Goal: Transaction & Acquisition: Purchase product/service

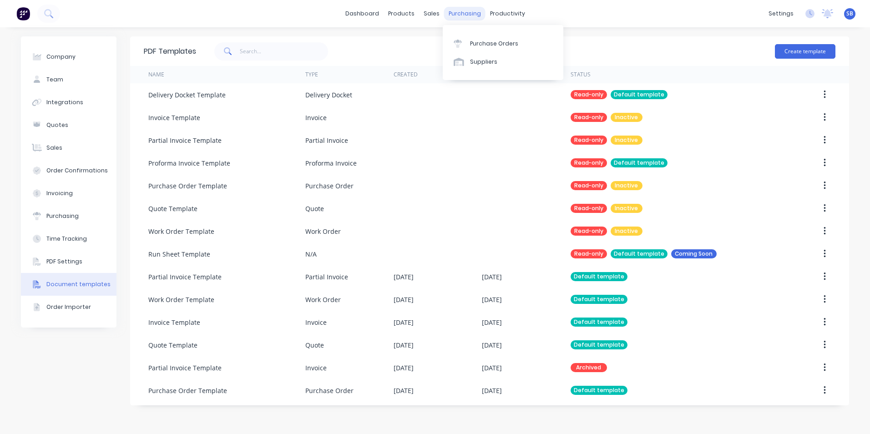
click at [461, 11] on div "purchasing" at bounding box center [464, 14] width 41 height 14
click at [473, 42] on div "Purchase Orders" at bounding box center [494, 44] width 48 height 8
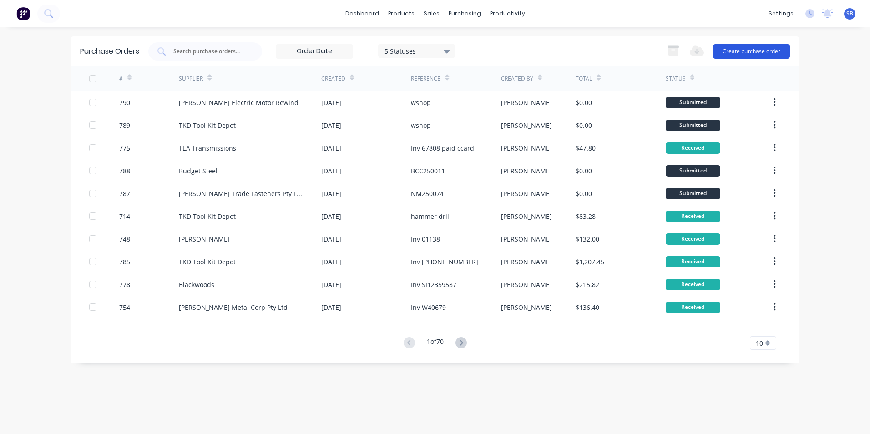
click at [758, 48] on button "Create purchase order" at bounding box center [751, 51] width 77 height 15
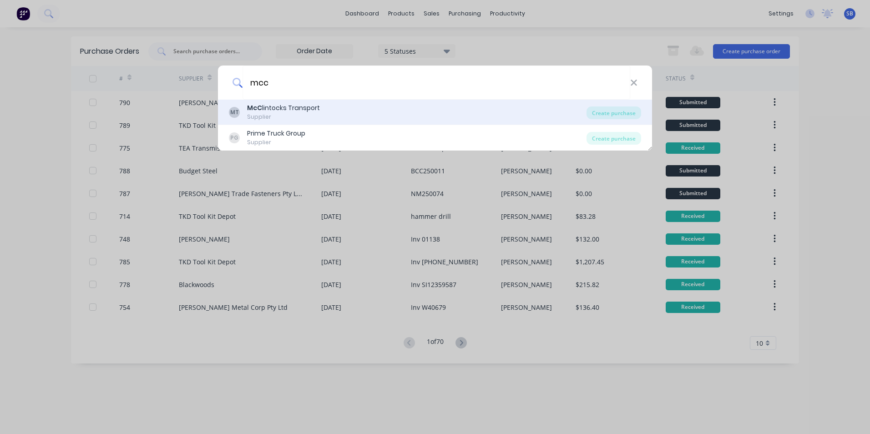
type input "mcc"
click at [608, 120] on div "MT McC lintocks Transport Supplier Create purchase" at bounding box center [435, 112] width 434 height 25
click at [607, 114] on div "Create purchase" at bounding box center [613, 112] width 55 height 13
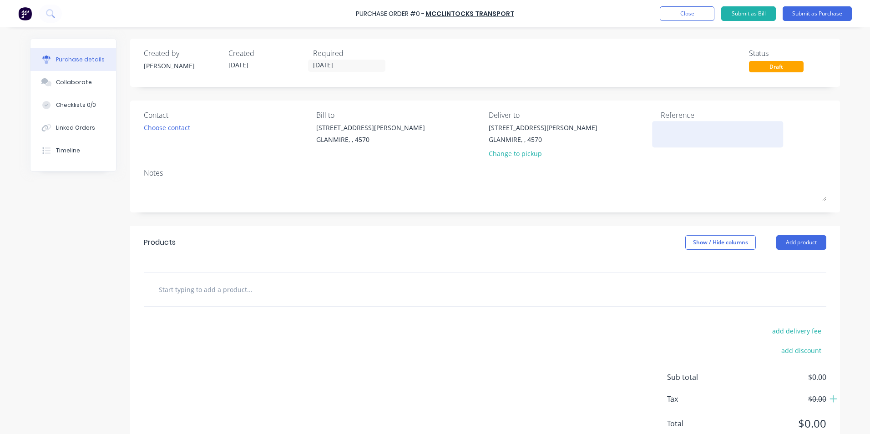
click at [696, 140] on textarea at bounding box center [718, 133] width 114 height 20
type textarea "106802"
click at [338, 65] on input "[DATE]" at bounding box center [346, 65] width 76 height 11
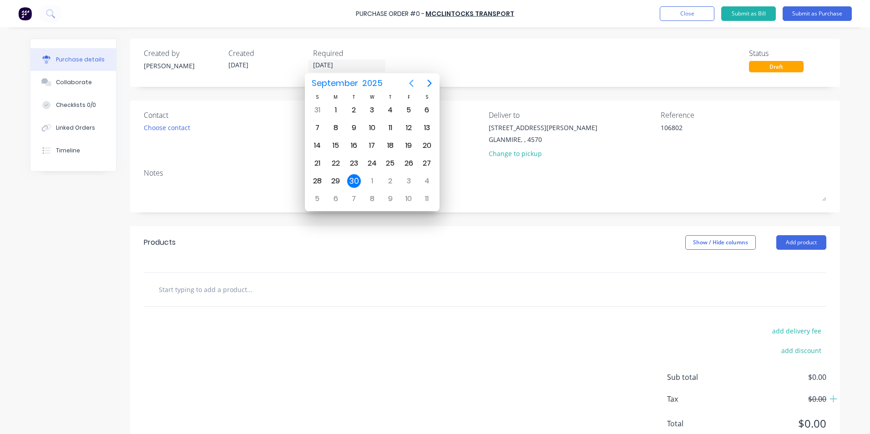
click at [417, 82] on button "Previous page" at bounding box center [411, 83] width 18 height 18
click at [389, 164] on div "21" at bounding box center [391, 164] width 14 height 14
type input "[DATE]"
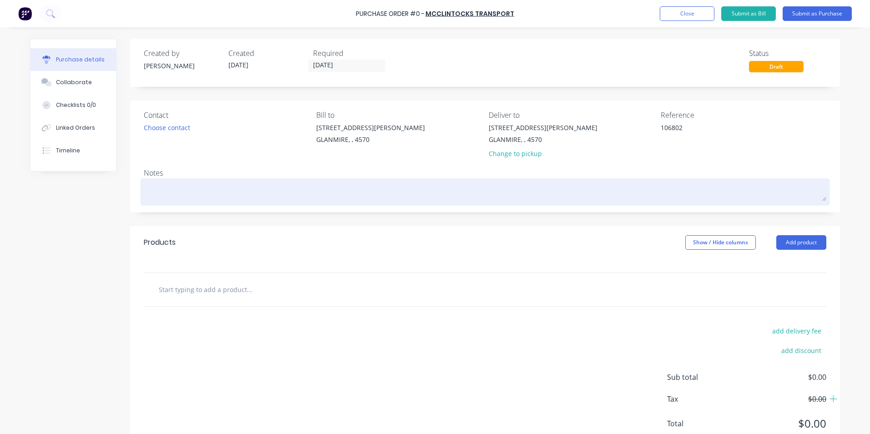
click at [197, 192] on textarea at bounding box center [485, 191] width 682 height 20
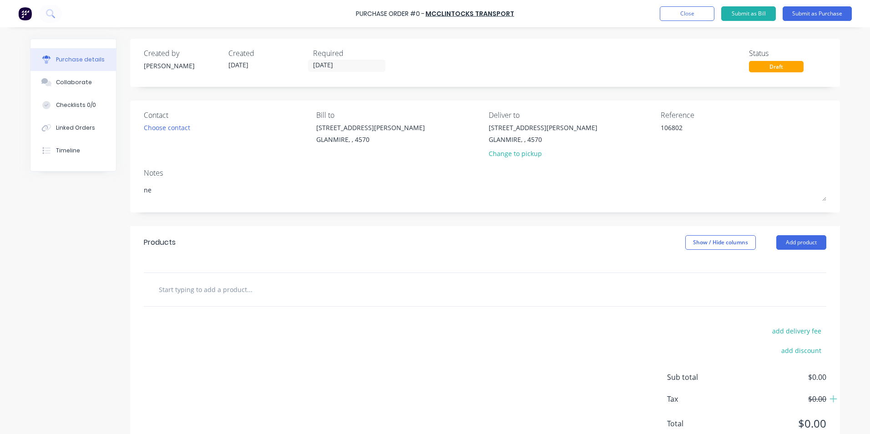
type textarea "n"
type textarea "NES250132"
click at [194, 283] on input "text" at bounding box center [249, 289] width 182 height 18
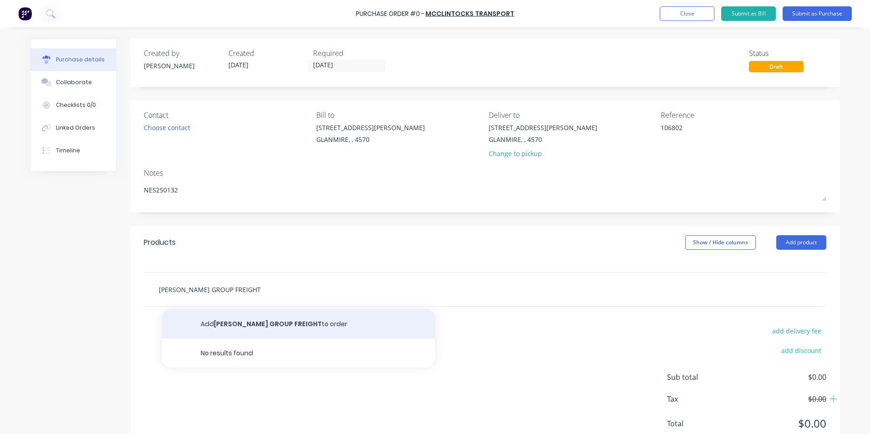
type input "[PERSON_NAME] GROUP FREIGHT"
click at [278, 328] on button "Add [PERSON_NAME] GROUP FREIGHT to order" at bounding box center [298, 323] width 273 height 29
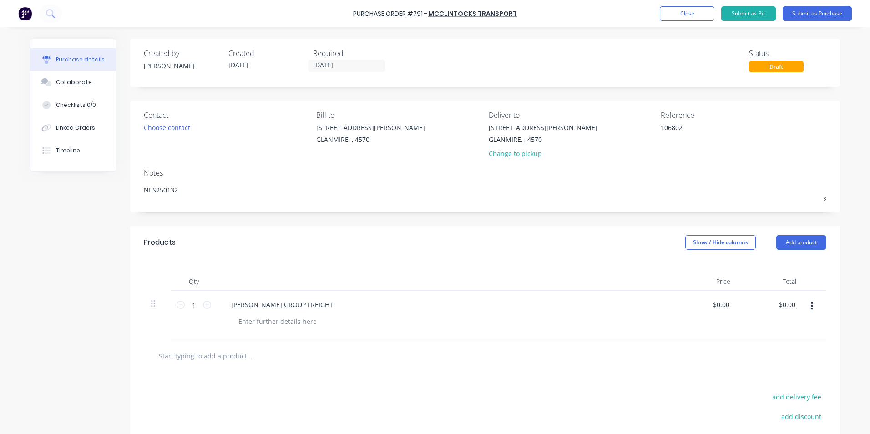
drag, startPoint x: 688, startPoint y: 222, endPoint x: 688, endPoint y: 231, distance: 9.1
click at [688, 224] on div "Created by [PERSON_NAME] Created [DATE] Required [DATE] Status Draft Contact Ch…" at bounding box center [485, 281] width 710 height 484
click at [697, 240] on button "Show / Hide columns" at bounding box center [720, 242] width 71 height 15
drag, startPoint x: 697, startPoint y: 268, endPoint x: 692, endPoint y: 274, distance: 8.5
click at [694, 271] on div "Account Job Discount" at bounding box center [711, 287] width 68 height 52
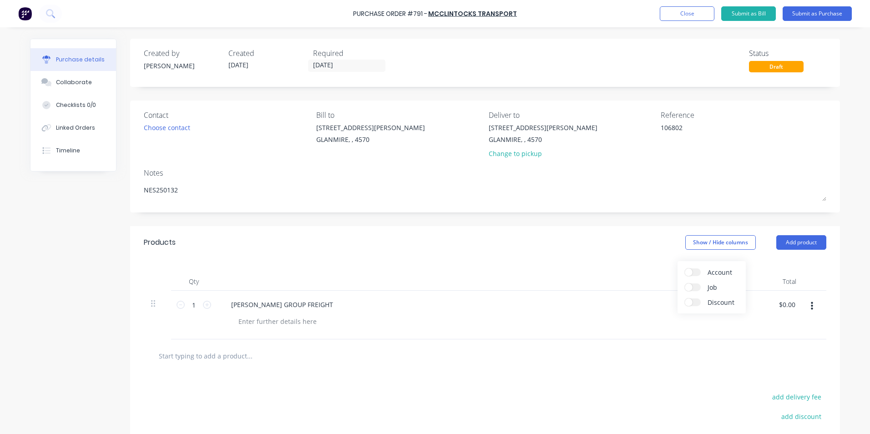
click at [692, 274] on span at bounding box center [689, 272] width 8 height 8
click at [685, 268] on input "Account" at bounding box center [685, 268] width 0 height 0
click at [657, 304] on span "Select..." at bounding box center [652, 305] width 27 height 10
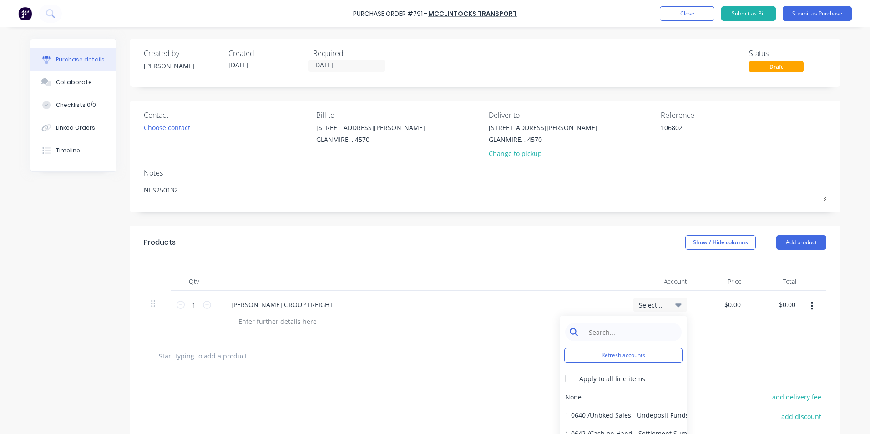
drag, startPoint x: 657, startPoint y: 304, endPoint x: 634, endPoint y: 333, distance: 37.0
click at [634, 333] on input at bounding box center [630, 332] width 93 height 18
type input "FREIGHT"
click at [611, 395] on div "5-0268 / Freight & Cartage" at bounding box center [623, 397] width 127 height 18
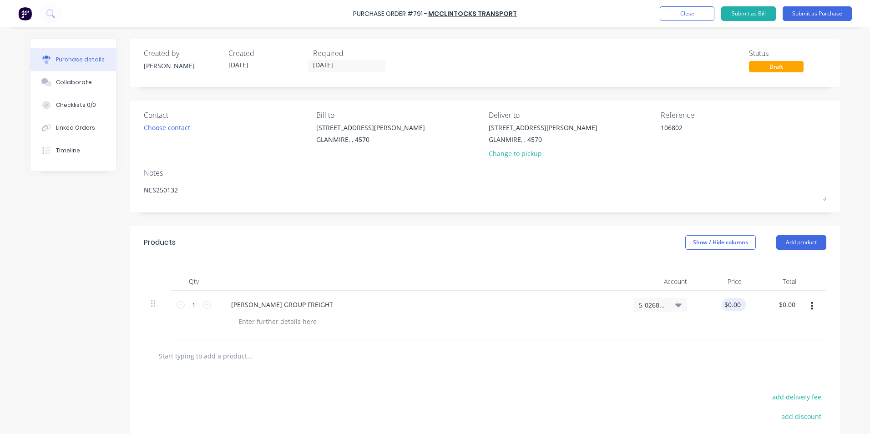
drag, startPoint x: 744, startPoint y: 303, endPoint x: 738, endPoint y: 303, distance: 5.9
click at [742, 303] on div "$0.00 $0.00" at bounding box center [721, 315] width 55 height 49
drag, startPoint x: 737, startPoint y: 303, endPoint x: 716, endPoint y: 303, distance: 20.5
click at [716, 303] on div "0.00 0.00" at bounding box center [721, 315] width 55 height 49
type input "$400.00"
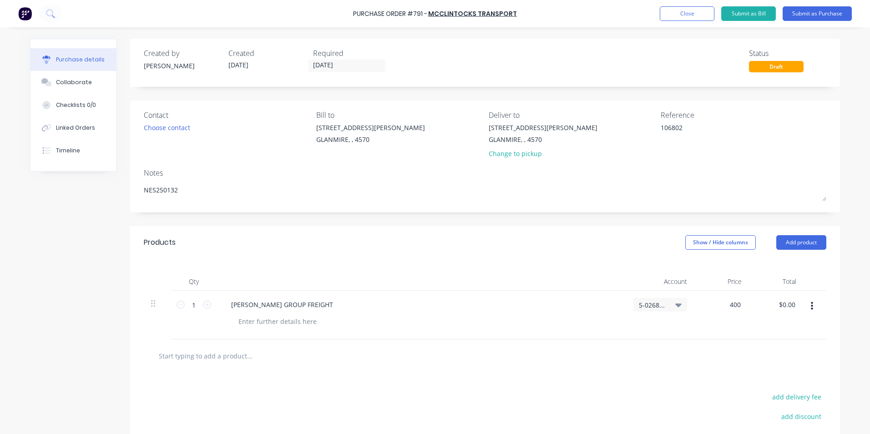
type input "$400.00"
click at [703, 354] on div at bounding box center [485, 356] width 668 height 18
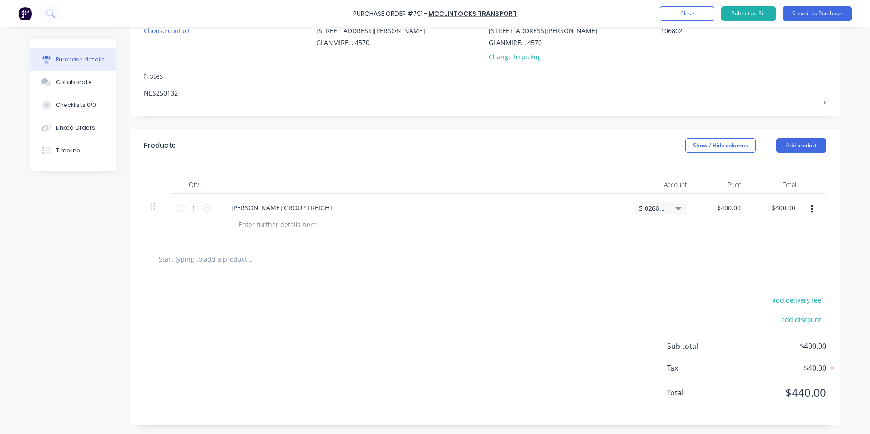
scroll to position [97, 0]
click at [813, 17] on button "Submit as Purchase" at bounding box center [817, 13] width 69 height 15
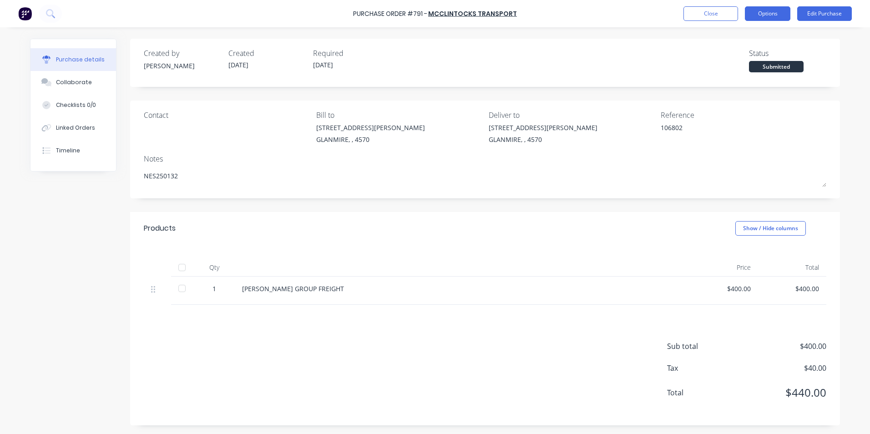
click at [778, 16] on button "Options" at bounding box center [767, 13] width 45 height 15
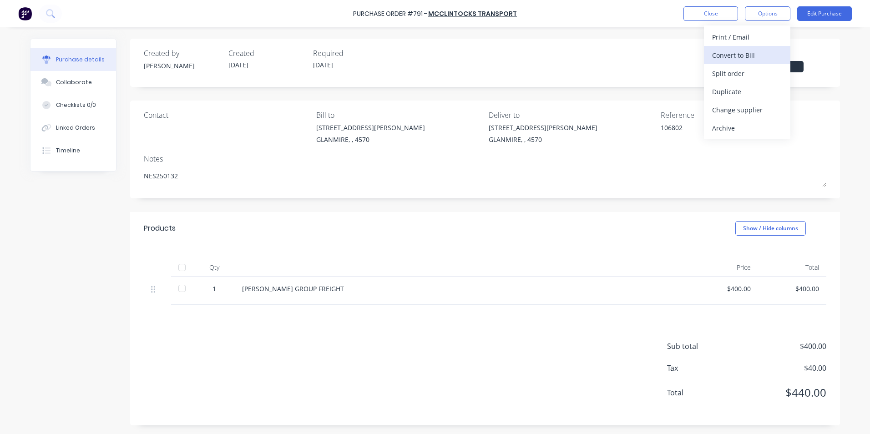
click at [770, 47] on button "Convert to Bill" at bounding box center [747, 55] width 86 height 18
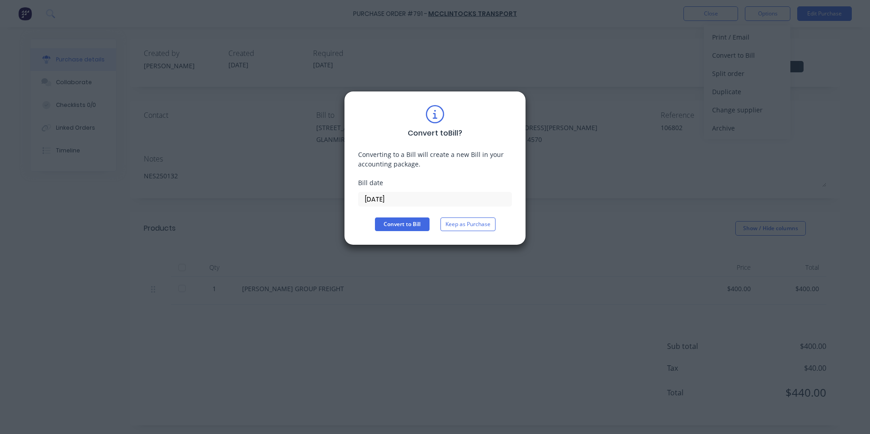
click at [434, 194] on input "[DATE]" at bounding box center [435, 199] width 153 height 14
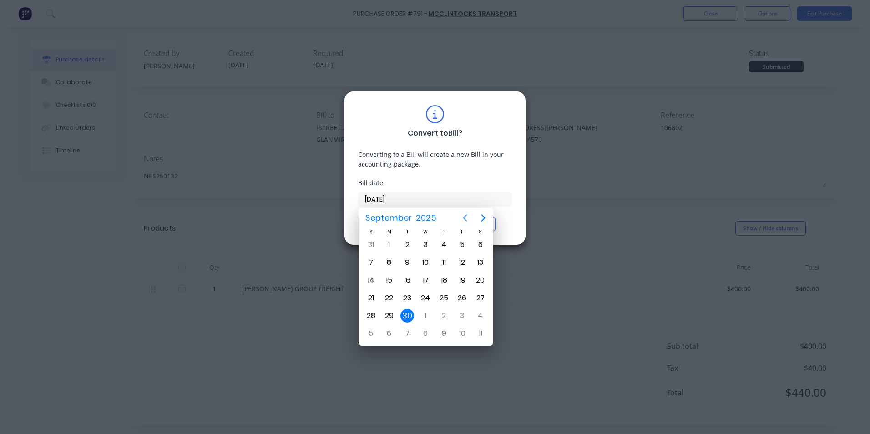
click at [468, 219] on icon "Previous page" at bounding box center [465, 217] width 11 height 11
click at [443, 299] on div "21" at bounding box center [444, 298] width 14 height 14
type input "[DATE]"
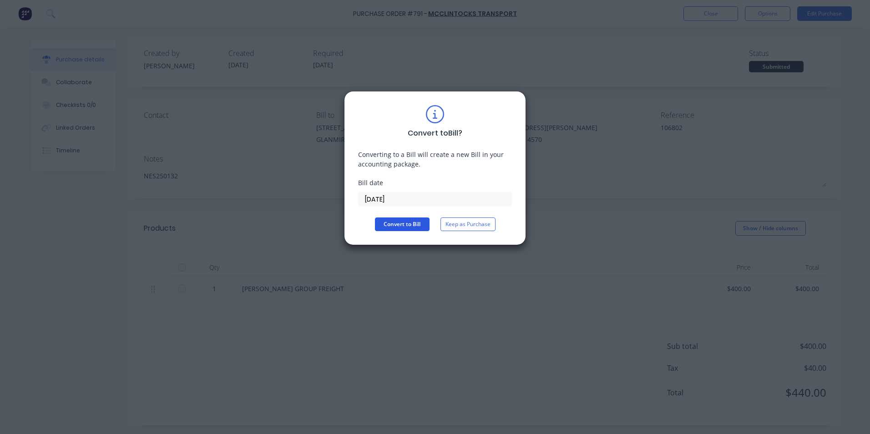
click at [398, 223] on button "Convert to Bill" at bounding box center [402, 224] width 55 height 14
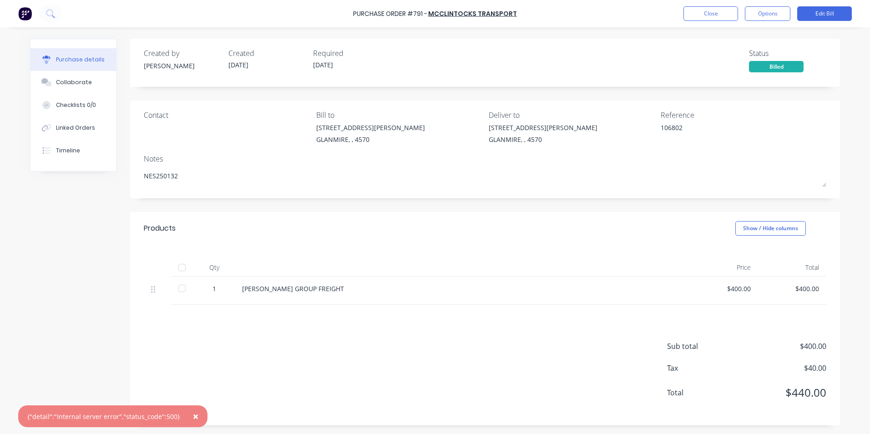
click at [193, 417] on span "×" at bounding box center [195, 416] width 5 height 13
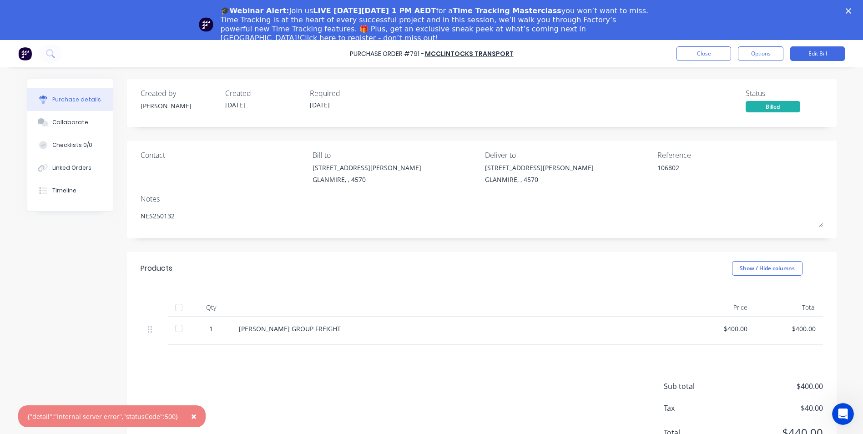
click at [851, 10] on icon "Close" at bounding box center [848, 10] width 5 height 5
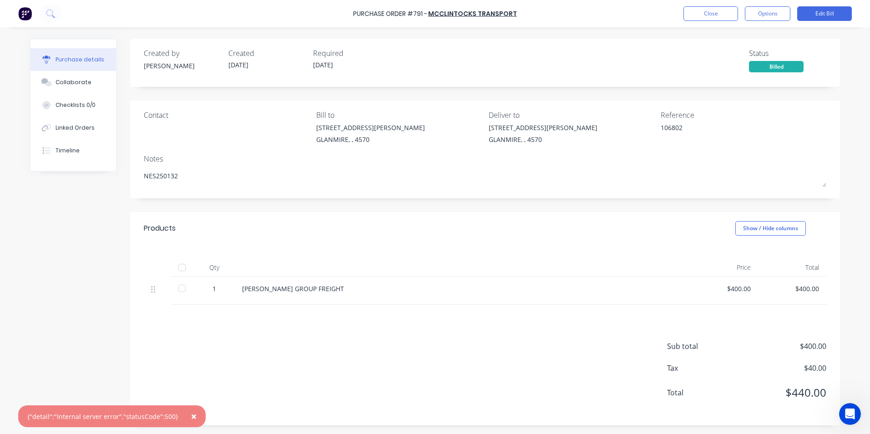
click at [89, 419] on div "× {"detail":"Internal server error","statusCode":500} Purchase Order #791 - McC…" at bounding box center [435, 217] width 870 height 434
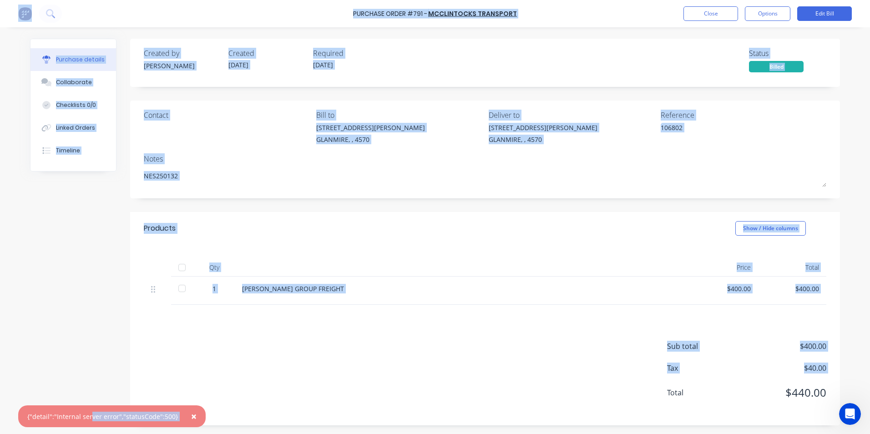
drag, startPoint x: 89, startPoint y: 419, endPoint x: 182, endPoint y: 427, distance: 93.6
click at [182, 427] on button "×" at bounding box center [194, 416] width 24 height 22
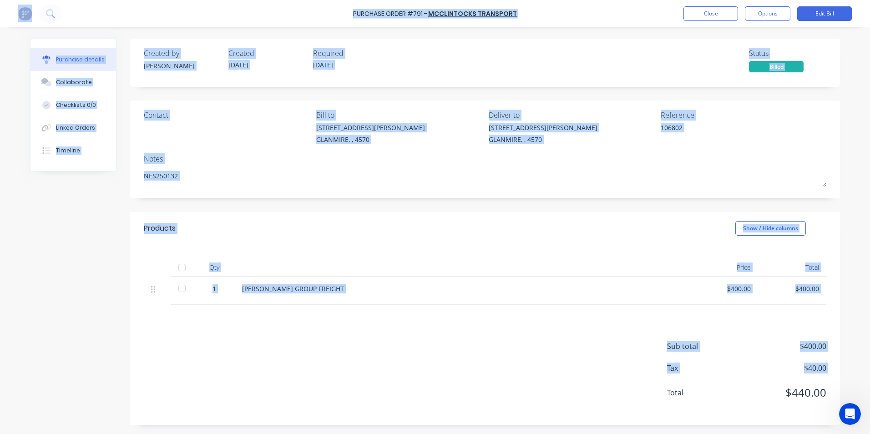
click at [429, 262] on div at bounding box center [462, 267] width 455 height 18
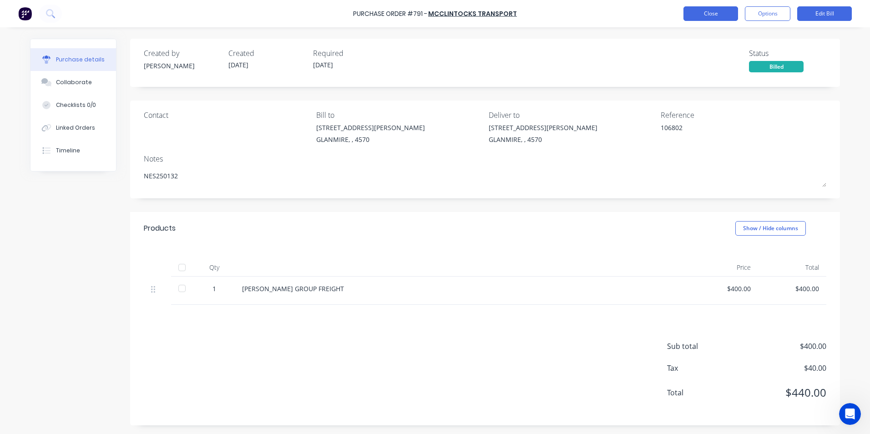
click at [717, 16] on button "Close" at bounding box center [710, 13] width 55 height 15
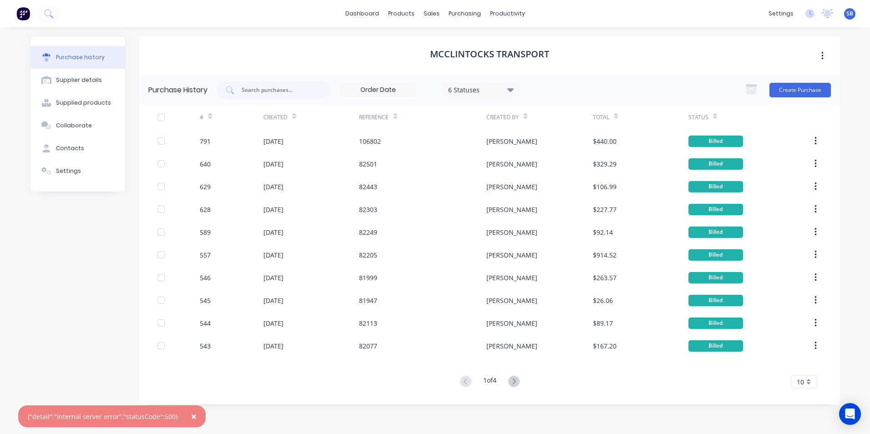
click at [191, 418] on span "×" at bounding box center [193, 416] width 5 height 13
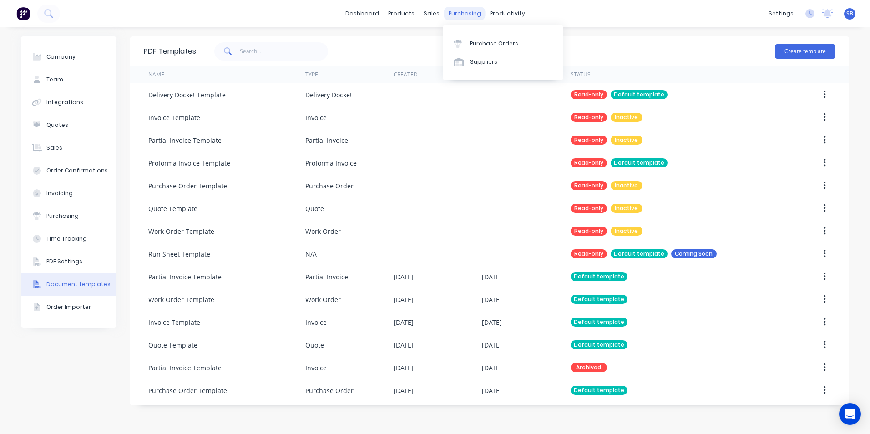
click at [457, 18] on div "purchasing" at bounding box center [464, 14] width 41 height 14
click at [475, 37] on link "Purchase Orders" at bounding box center [503, 43] width 121 height 18
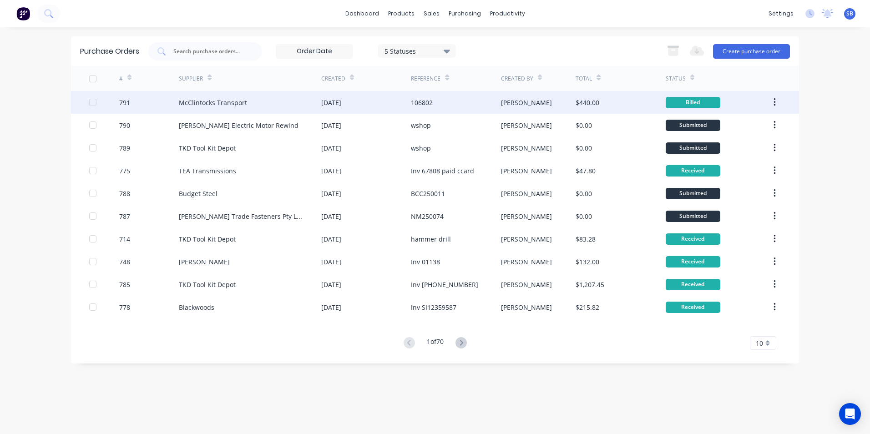
click at [563, 106] on div "[PERSON_NAME]" at bounding box center [538, 102] width 75 height 23
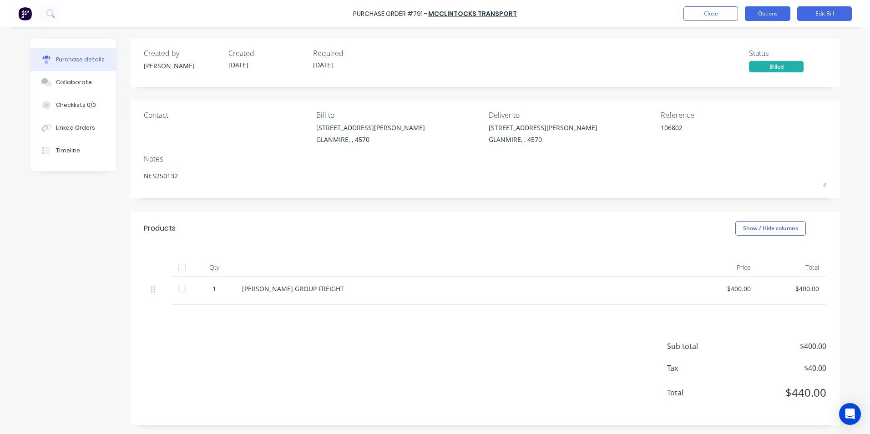
click at [788, 13] on button "Options" at bounding box center [767, 13] width 45 height 15
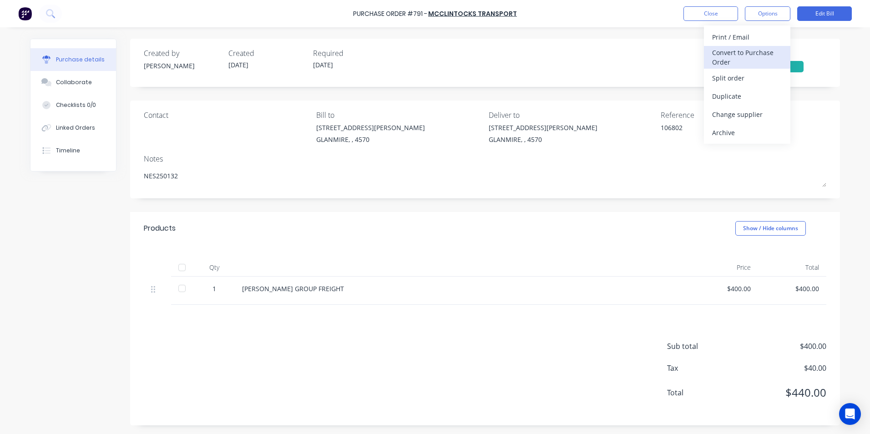
click at [770, 57] on div "Convert to Purchase Order" at bounding box center [747, 57] width 70 height 23
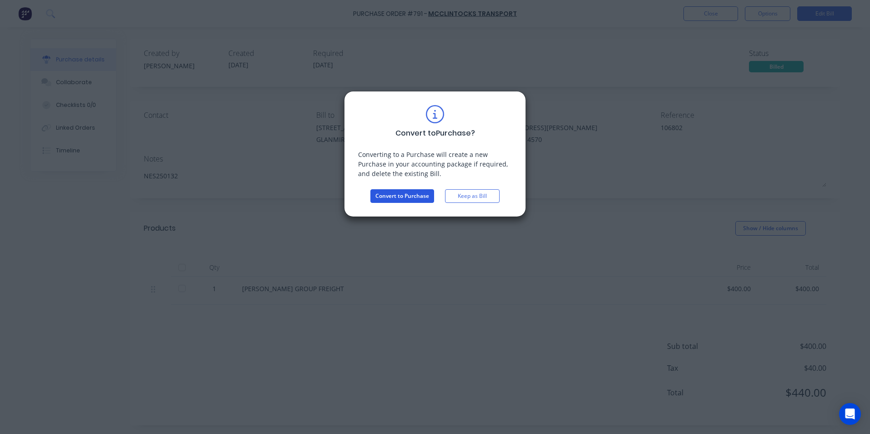
click at [380, 193] on button "Convert to Purchase" at bounding box center [402, 196] width 64 height 14
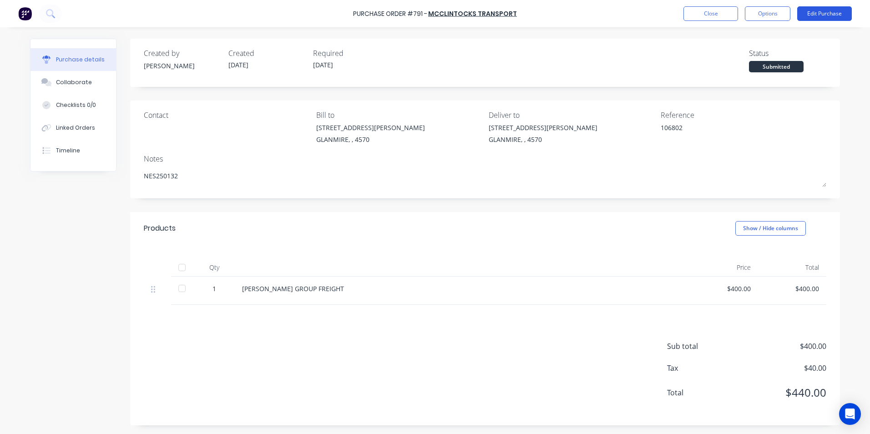
click at [818, 14] on button "Edit Purchase" at bounding box center [824, 13] width 55 height 15
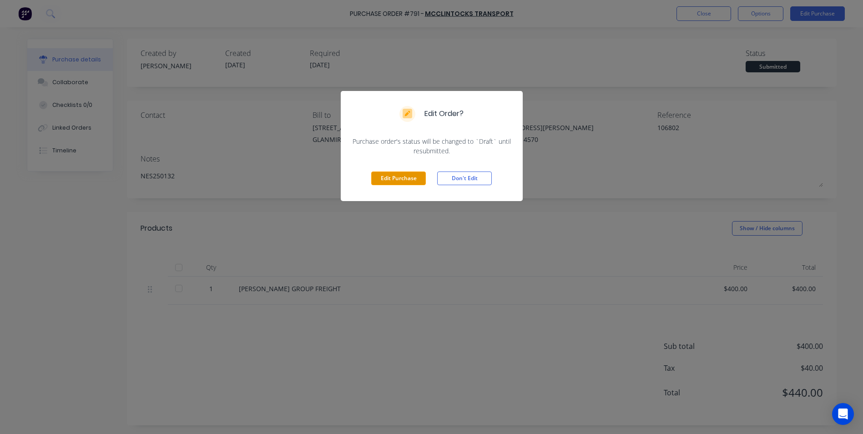
click at [390, 179] on button "Edit Purchase" at bounding box center [398, 179] width 55 height 14
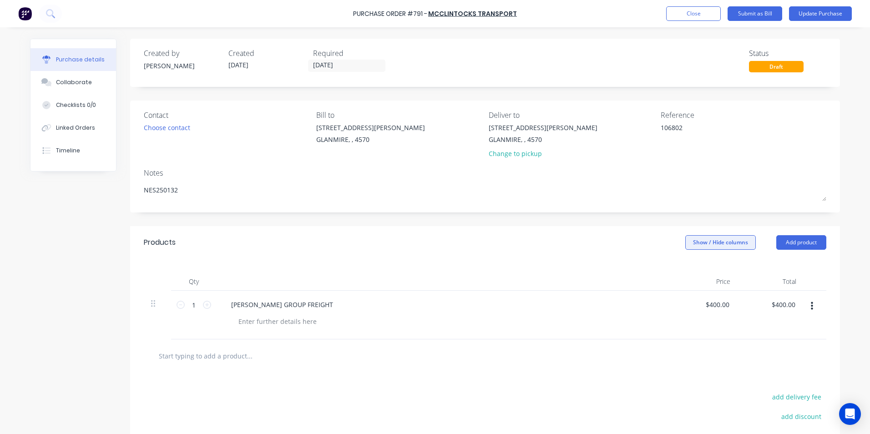
click at [714, 240] on button "Show / Hide columns" at bounding box center [720, 242] width 71 height 15
click at [697, 273] on label "Account" at bounding box center [693, 272] width 16 height 8
click at [685, 268] on input "Account" at bounding box center [685, 268] width 0 height 0
click at [585, 334] on div "[PERSON_NAME] GROUP FREIGHT" at bounding box center [421, 315] width 409 height 49
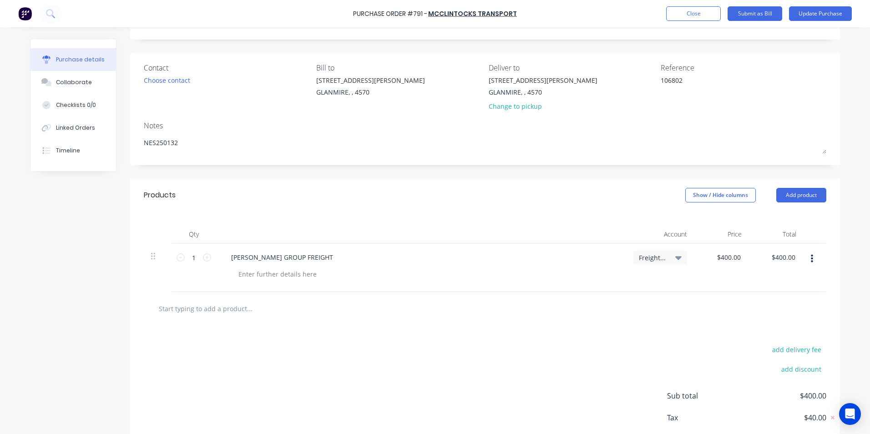
scroll to position [97, 0]
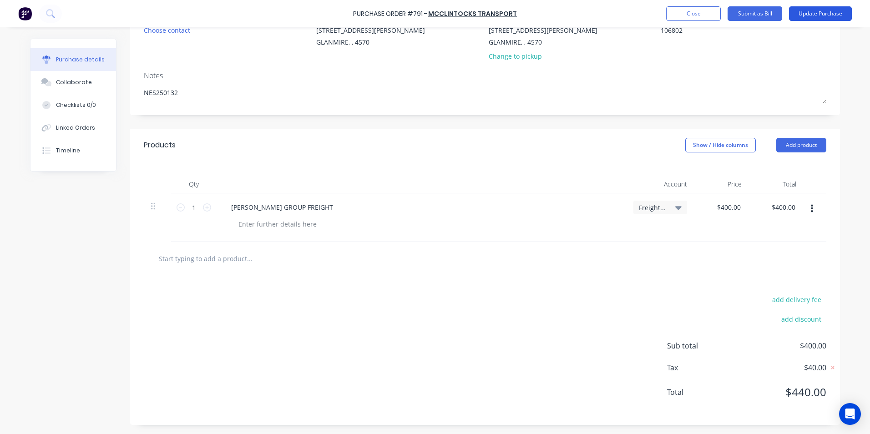
click at [803, 8] on button "Update Purchase" at bounding box center [820, 13] width 63 height 15
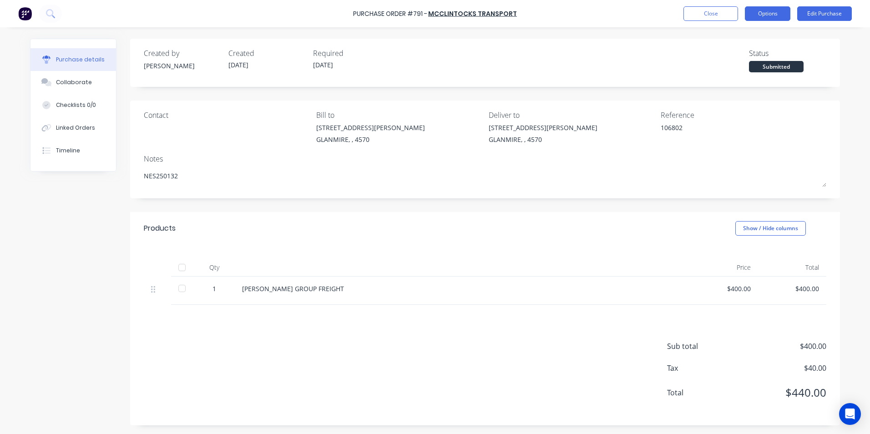
click at [754, 9] on button "Options" at bounding box center [767, 13] width 45 height 15
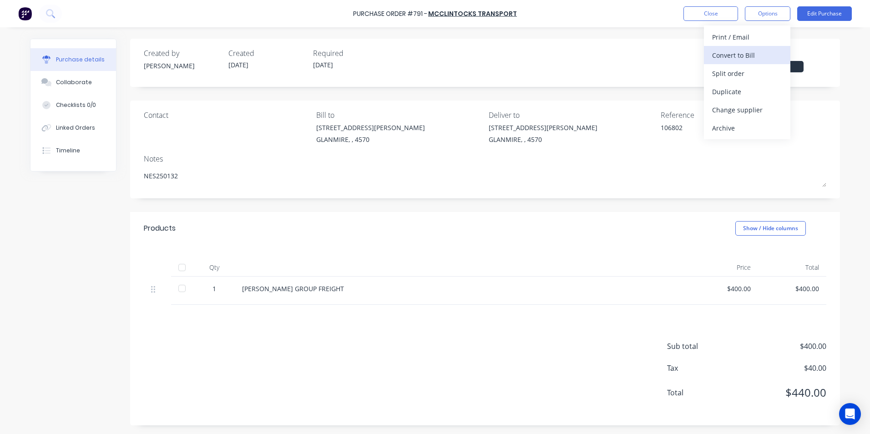
click at [740, 55] on div "Convert to Bill" at bounding box center [747, 55] width 70 height 13
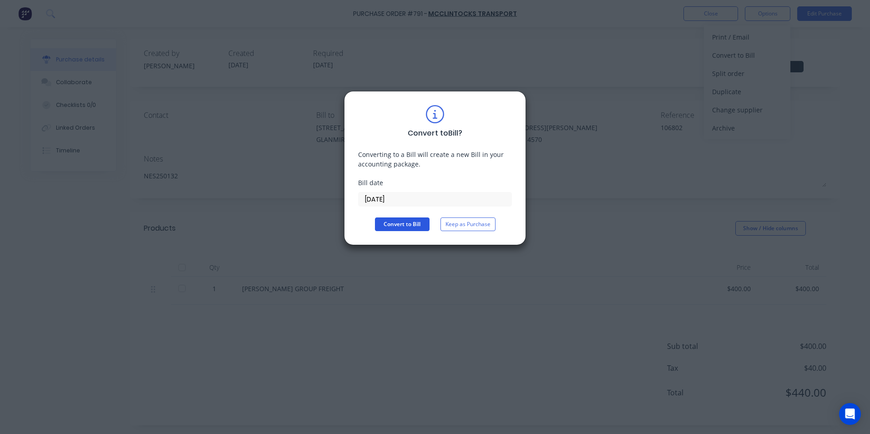
click at [403, 224] on button "Convert to Bill" at bounding box center [402, 224] width 55 height 14
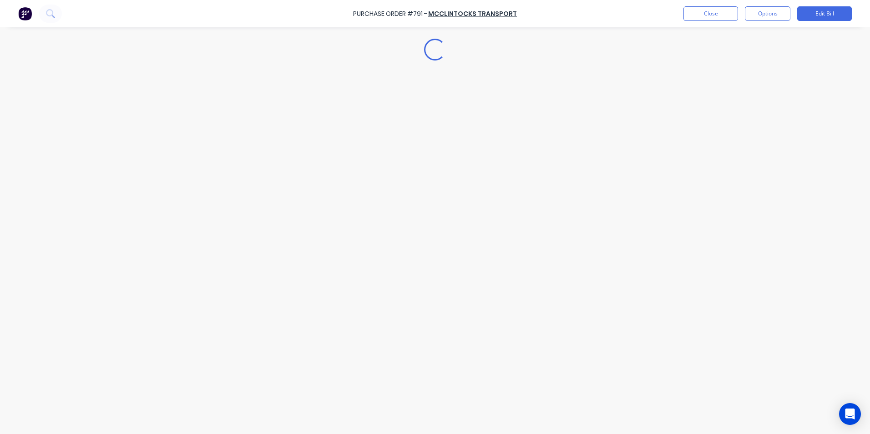
type textarea "x"
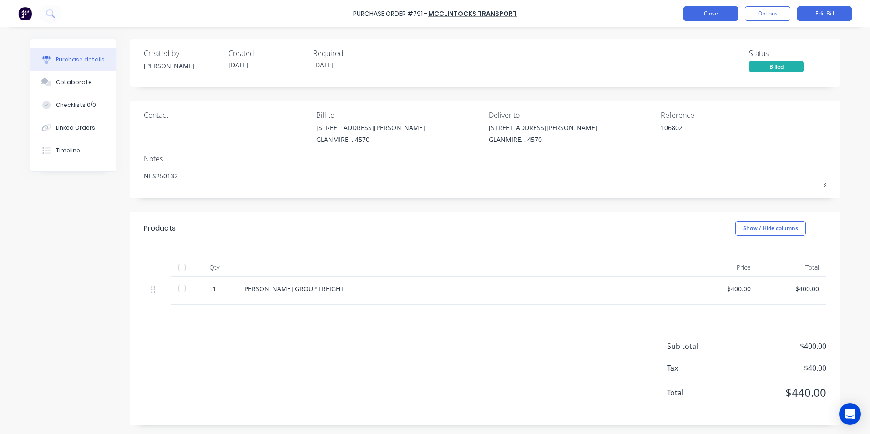
click at [713, 10] on button "Close" at bounding box center [710, 13] width 55 height 15
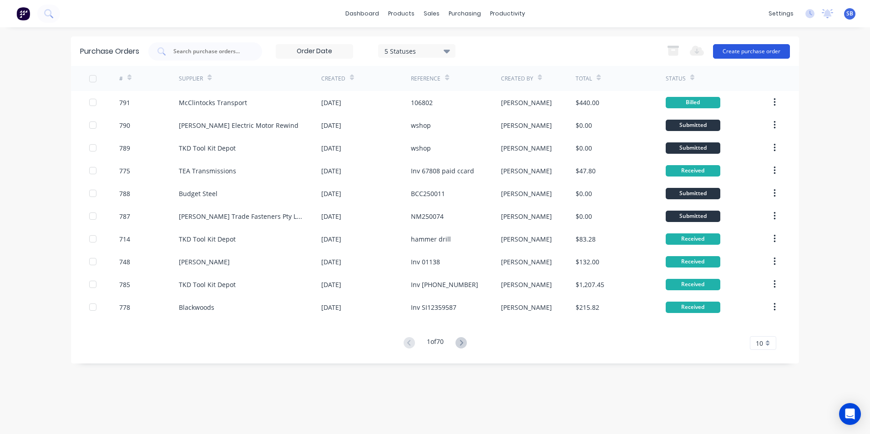
click at [763, 54] on button "Create purchase order" at bounding box center [751, 51] width 77 height 15
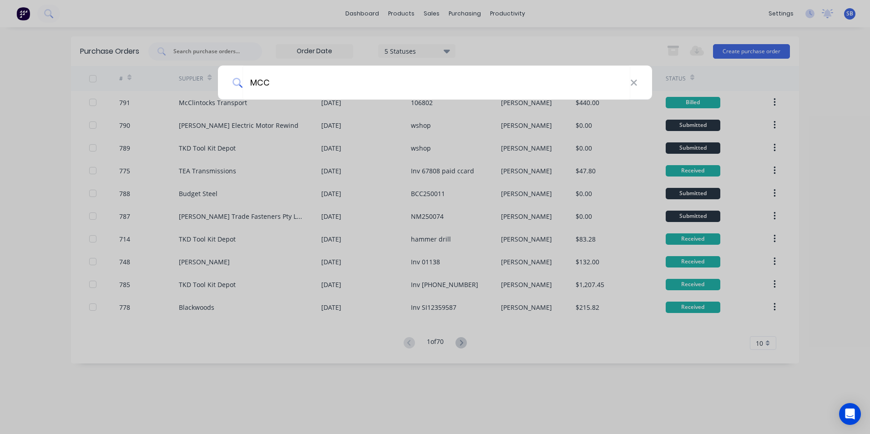
type input "MCC"
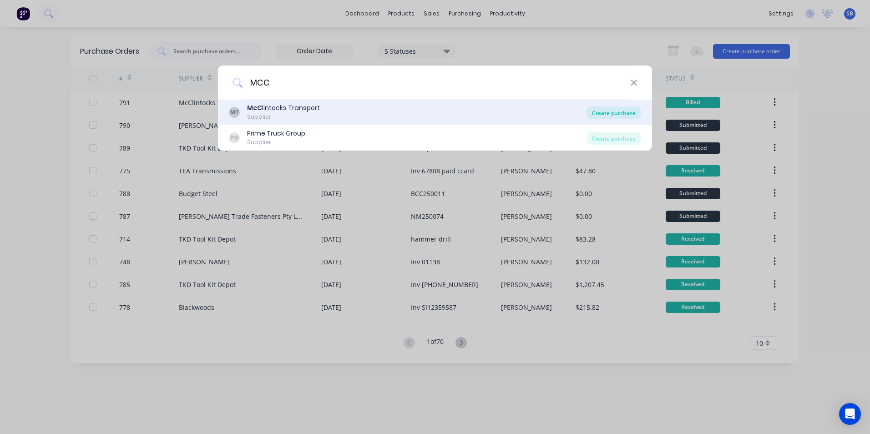
click at [603, 111] on div "Create purchase" at bounding box center [613, 112] width 55 height 13
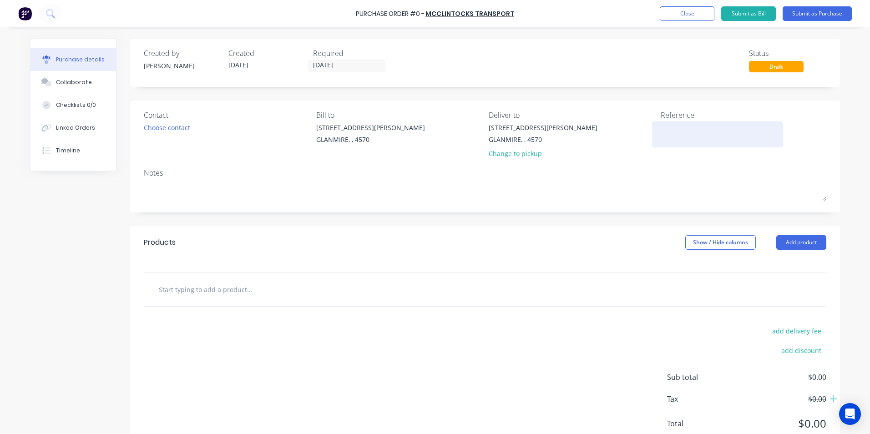
click at [672, 133] on textarea at bounding box center [718, 133] width 114 height 20
type textarea "x"
type textarea "1"
type textarea "x"
type textarea "10"
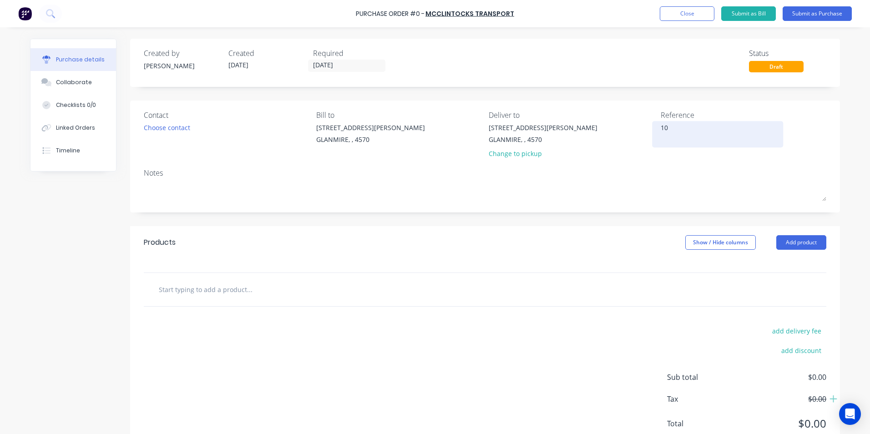
type textarea "x"
type textarea "107"
type textarea "x"
type textarea "1075"
type textarea "x"
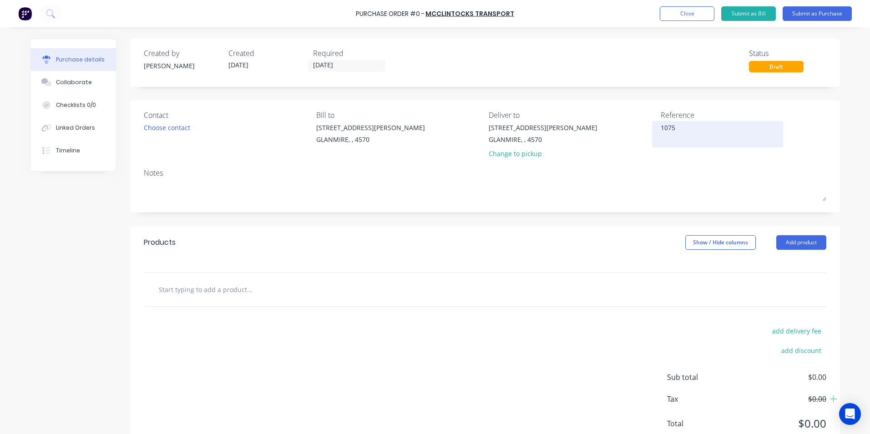
type textarea "10758"
type textarea "x"
type textarea "107582"
type textarea "x"
type textarea "107582"
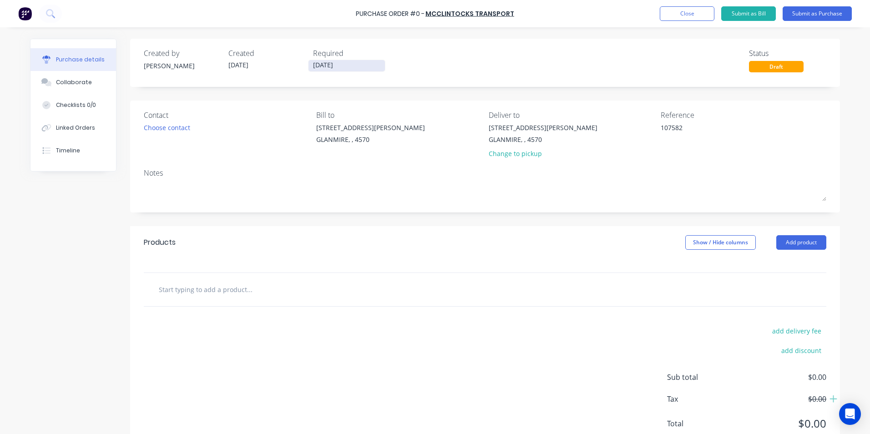
click at [348, 68] on input "[DATE]" at bounding box center [346, 65] width 76 height 11
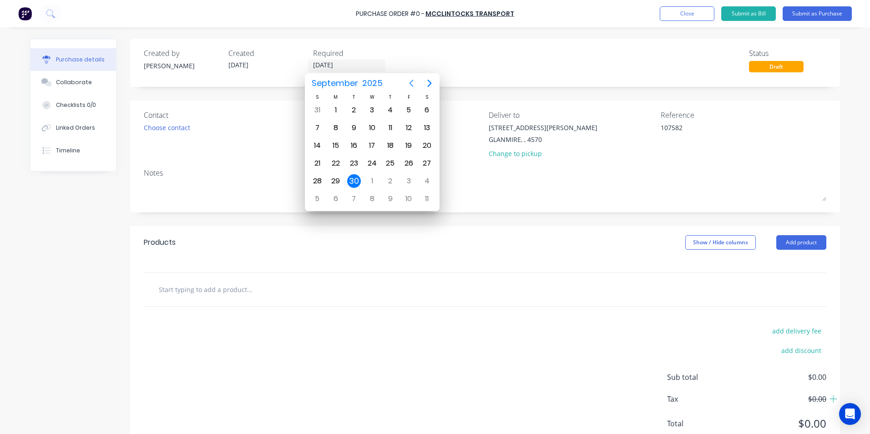
click at [413, 86] on icon "Previous page" at bounding box center [411, 83] width 4 height 7
click at [410, 181] on div "29" at bounding box center [409, 181] width 14 height 14
type textarea "x"
type input "29/08/25"
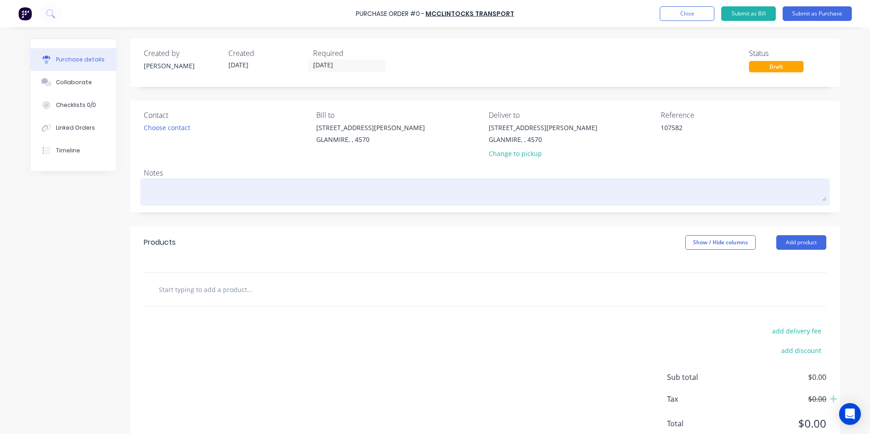
click at [273, 192] on textarea at bounding box center [485, 191] width 682 height 20
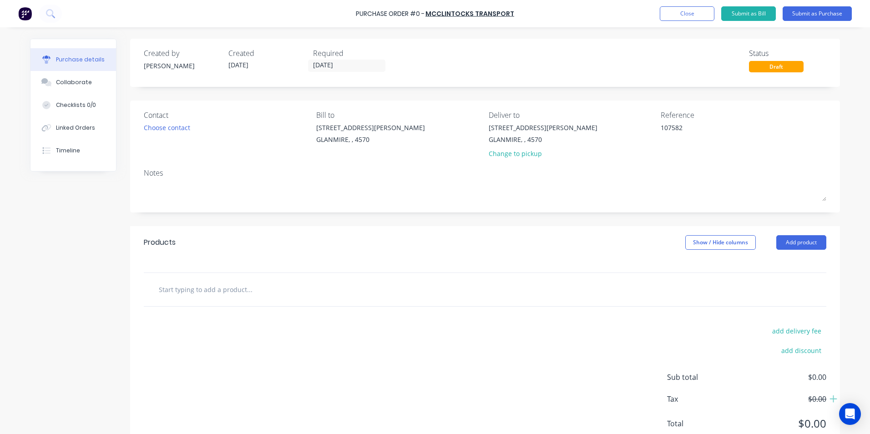
click at [228, 288] on input "text" at bounding box center [249, 289] width 182 height 18
type textarea "x"
type input "S"
type textarea "x"
type input "SU"
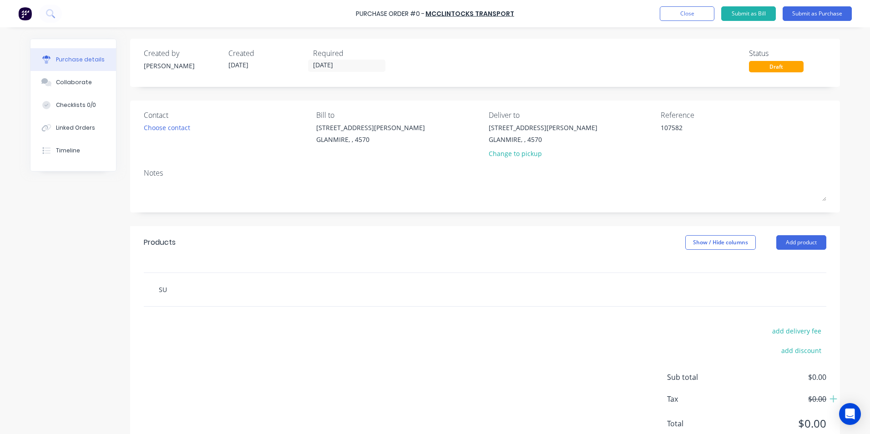
type textarea "x"
type input "SUP"
type textarea "x"
type input "SUPE"
type textarea "x"
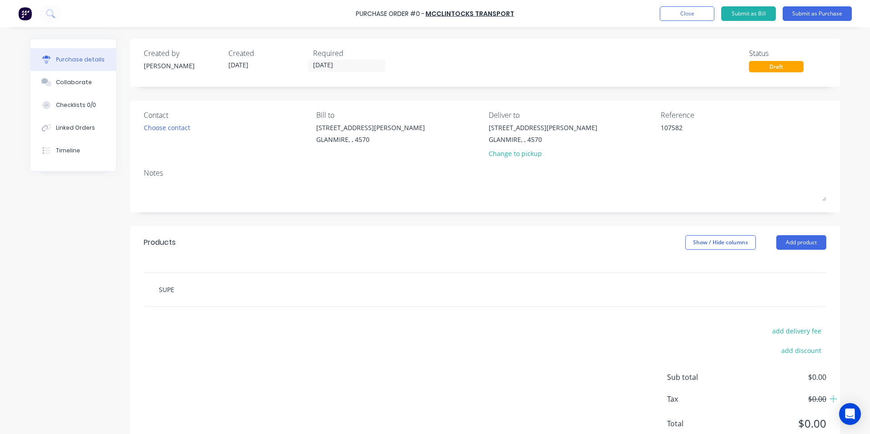
type input "SUPER"
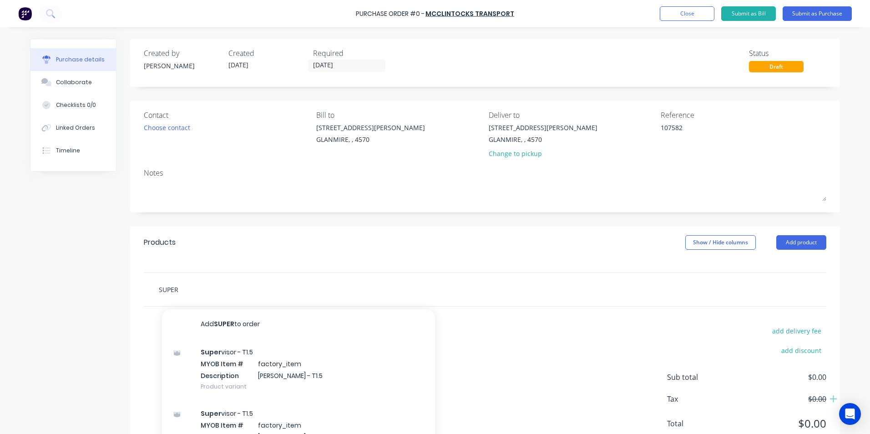
type textarea "x"
type input "SUPERI"
type textarea "x"
type input "SUPERIO"
type textarea "x"
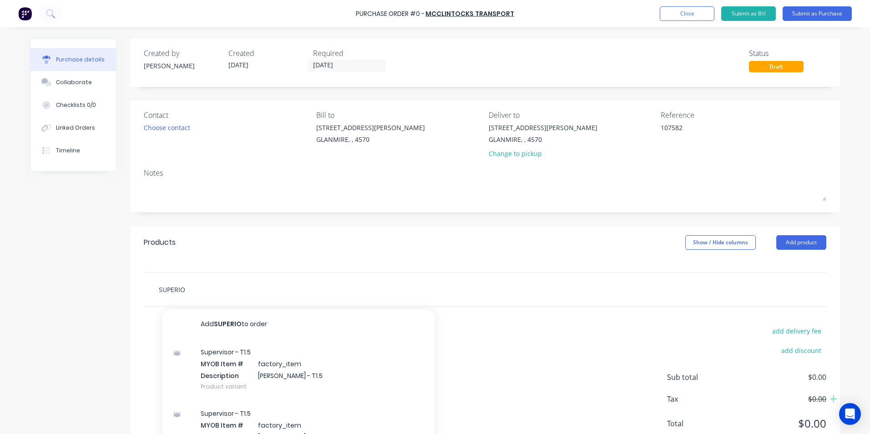
type input "SUPERIOR"
type textarea "x"
type input "SUPERIOR"
type textarea "x"
type input "SUPERIOR B"
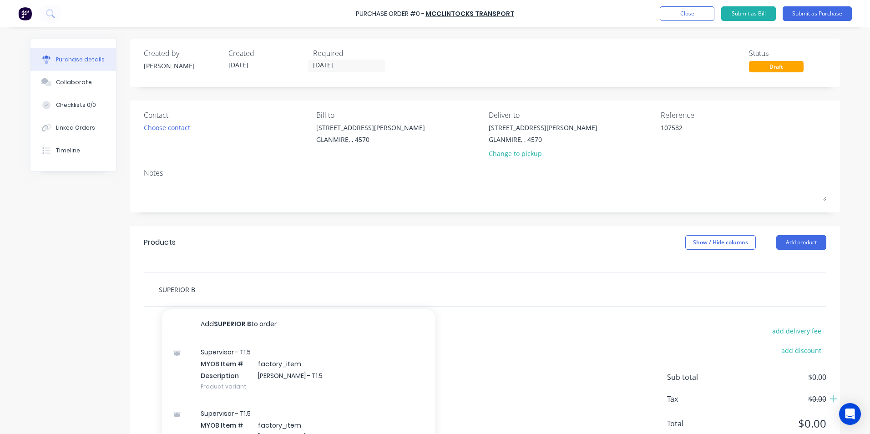
type textarea "x"
type input "SUPERIOR BL"
type textarea "x"
type input "SUPERIOR BLA"
type textarea "x"
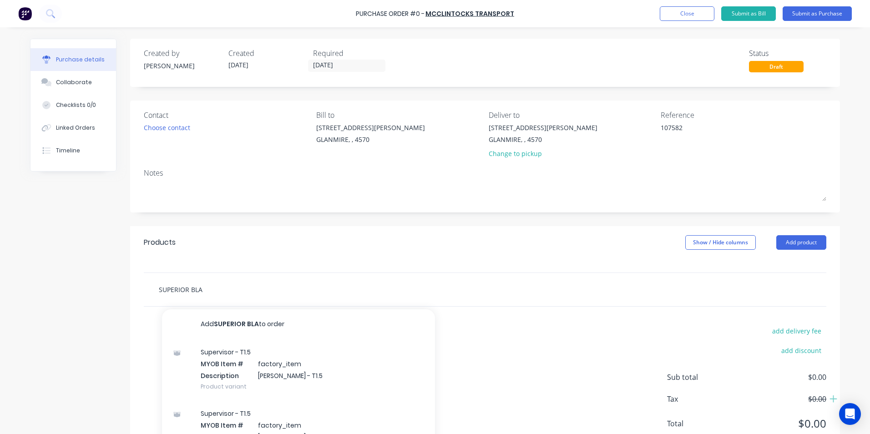
type input "SUPERIOR BLAS"
type textarea "x"
type input "SUPERIOR BLAST"
type textarea "x"
type input "SUPERIOR BLASTI"
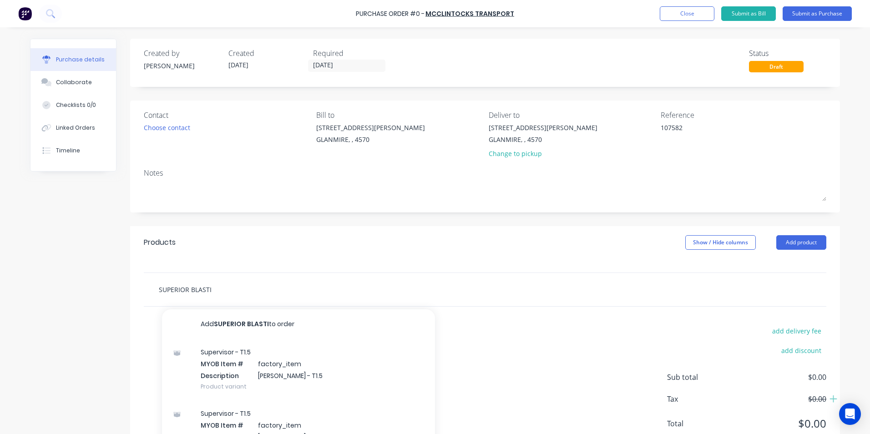
type textarea "x"
type input "SUPERIOR BLASTIN"
type textarea "x"
type input "SUPERIOR BLASTING"
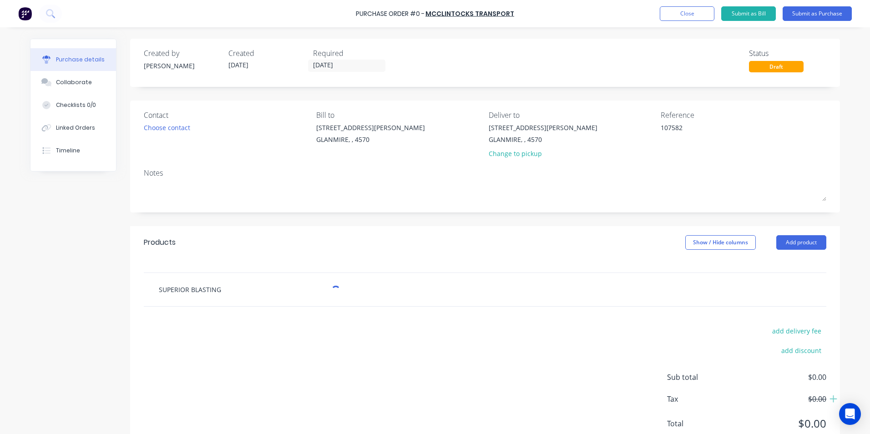
type textarea "x"
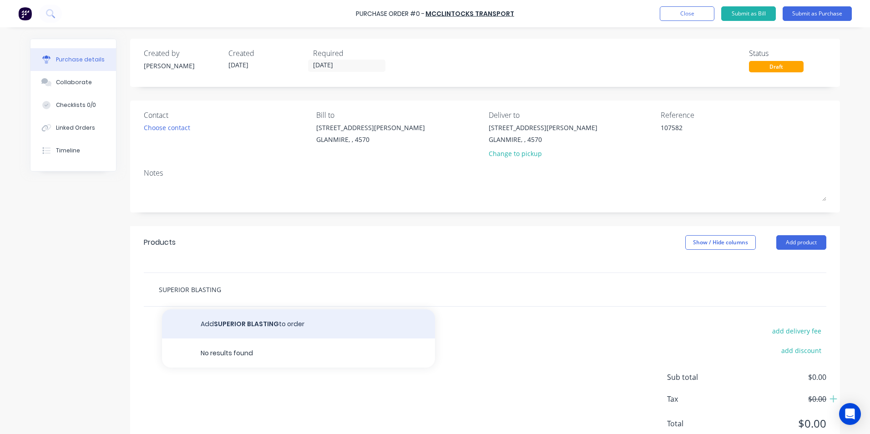
type input "SUPERIOR BLASTING"
click at [243, 324] on button "Add SUPERIOR BLASTING to order" at bounding box center [298, 323] width 273 height 29
type textarea "x"
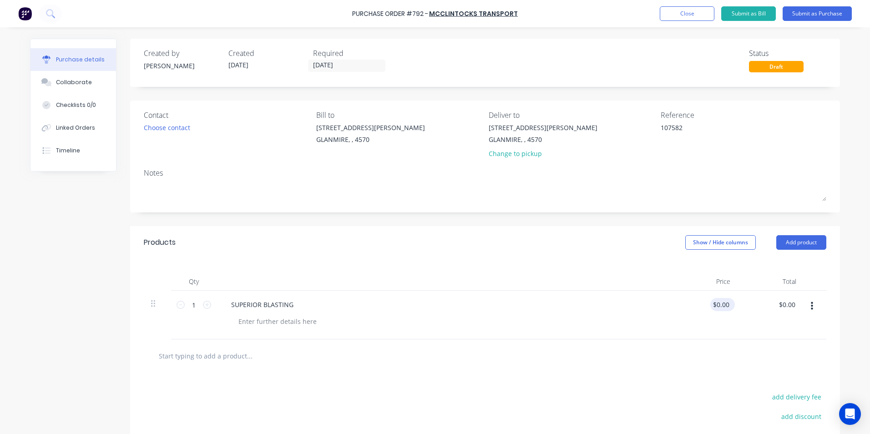
type textarea "x"
drag, startPoint x: 727, startPoint y: 301, endPoint x: 677, endPoint y: 294, distance: 49.7
click at [680, 294] on div "0.00 0.00" at bounding box center [705, 315] width 66 height 49
type input "60"
type textarea "x"
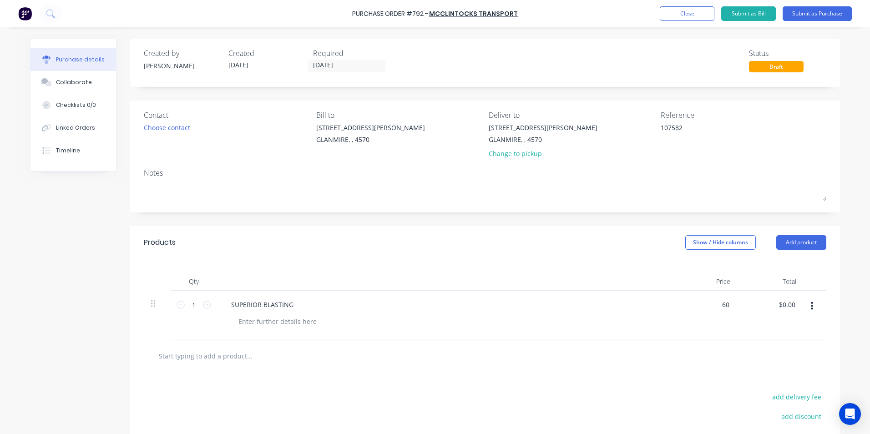
type input "$60.00"
click at [649, 330] on div "SUPERIOR BLASTING" at bounding box center [444, 315] width 455 height 49
click at [689, 242] on button "Show / Hide columns" at bounding box center [720, 242] width 71 height 15
click at [689, 273] on span at bounding box center [689, 272] width 8 height 8
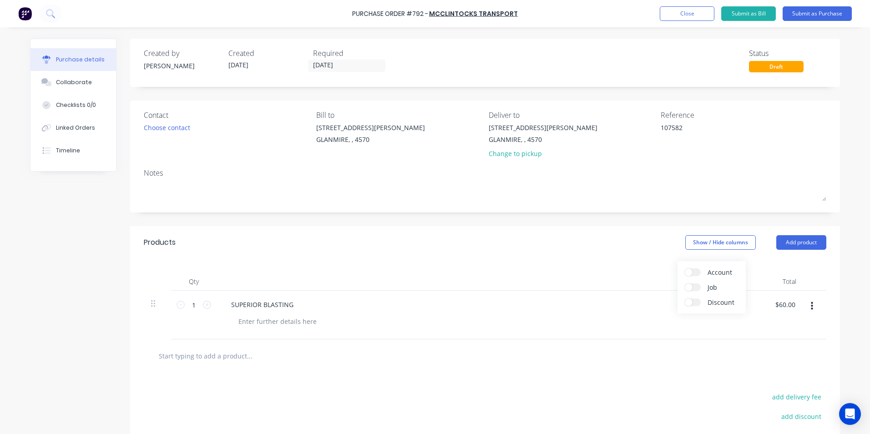
click at [685, 268] on input "Account" at bounding box center [685, 268] width 0 height 0
click at [650, 308] on div "Select..." at bounding box center [660, 305] width 54 height 14
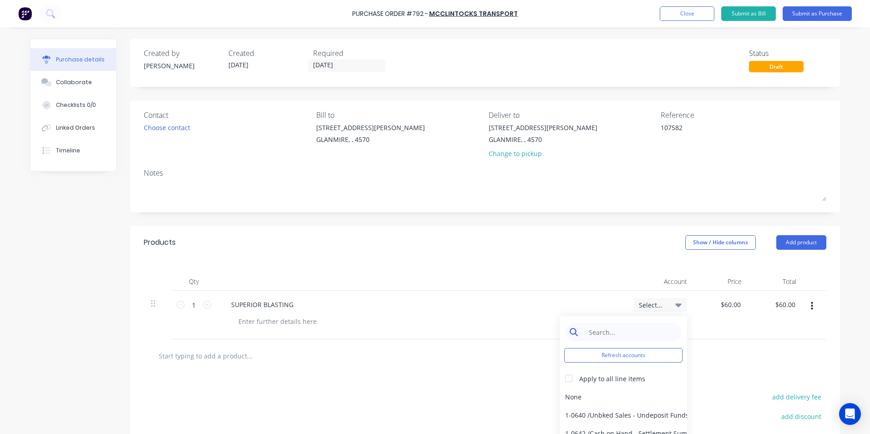
type textarea "x"
click at [653, 327] on input at bounding box center [630, 332] width 93 height 18
type input "FREIGHT"
click at [639, 394] on div "5-0268 / Freight & Cartage" at bounding box center [623, 397] width 127 height 18
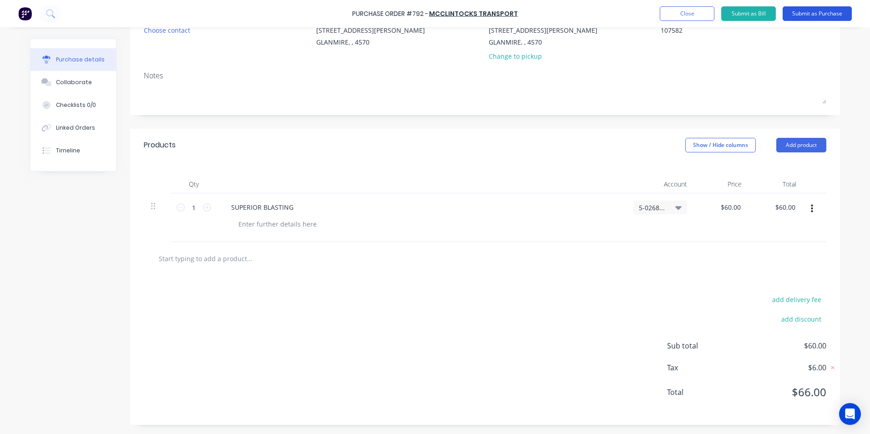
click at [834, 16] on button "Submit as Purchase" at bounding box center [817, 13] width 69 height 15
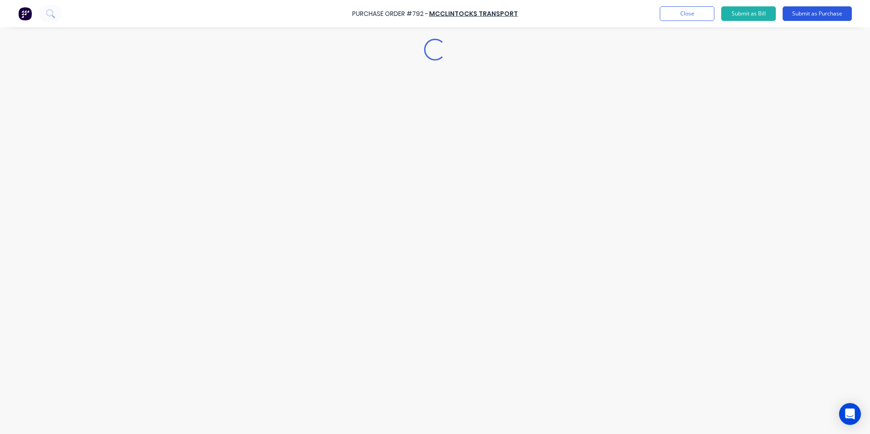
scroll to position [0, 0]
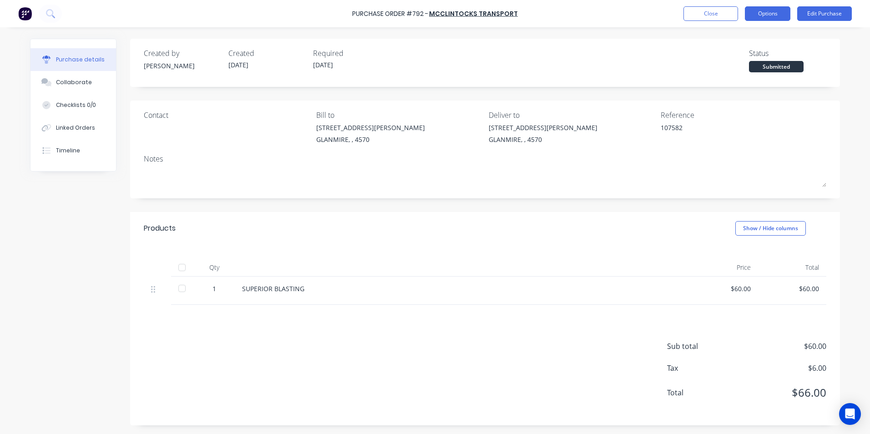
click at [780, 10] on button "Options" at bounding box center [767, 13] width 45 height 15
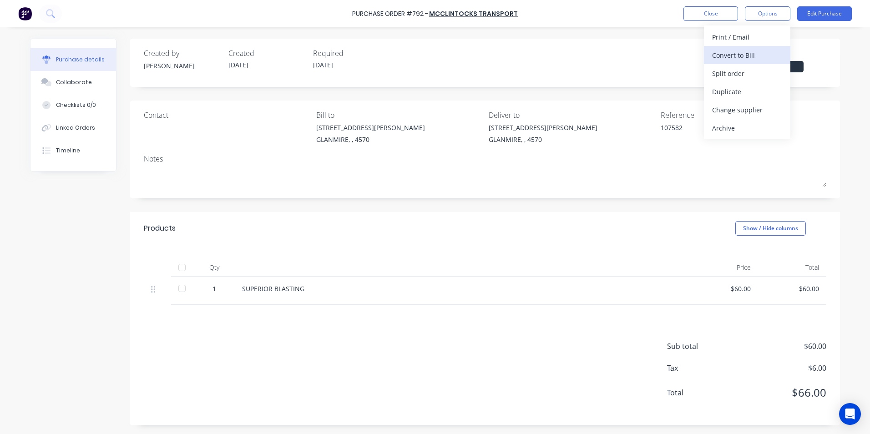
click at [735, 52] on div "Convert to Bill" at bounding box center [747, 55] width 70 height 13
type textarea "x"
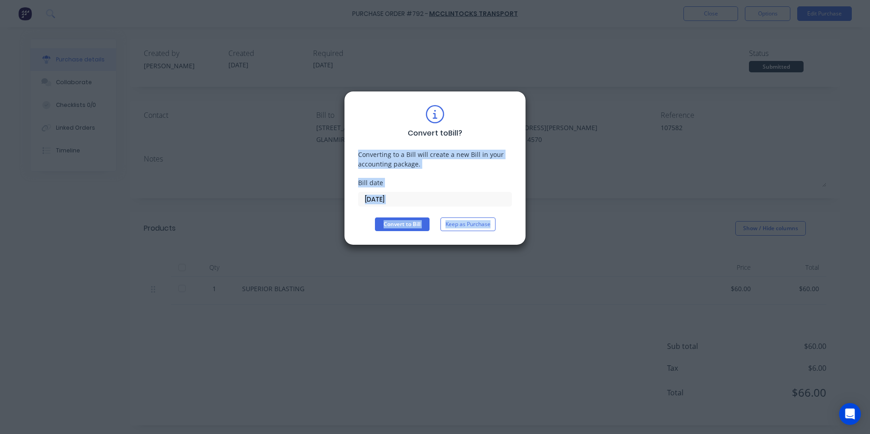
drag, startPoint x: 516, startPoint y: 182, endPoint x: 502, endPoint y: 228, distance: 49.1
click at [502, 228] on div "Convert to Bill ? Converting to a Bill will create a new Bill in your accountin…" at bounding box center [435, 217] width 870 height 434
drag, startPoint x: 502, startPoint y: 228, endPoint x: 454, endPoint y: 200, distance: 56.1
click at [455, 200] on input "[DATE]" at bounding box center [435, 199] width 153 height 14
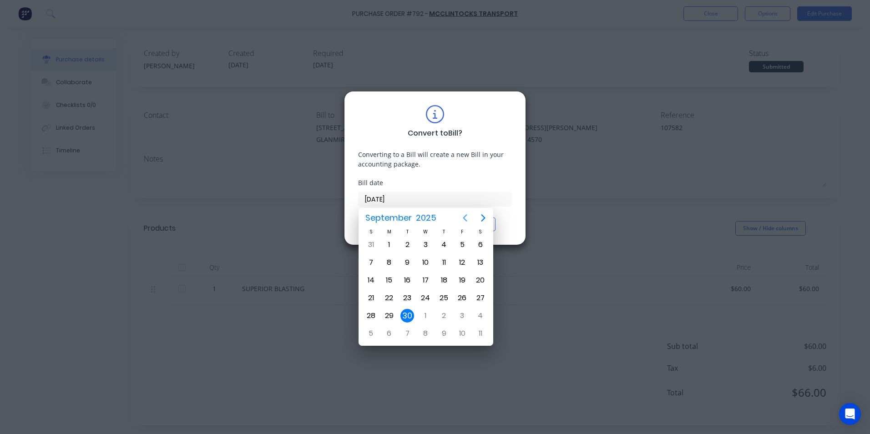
click at [466, 216] on icon "Previous page" at bounding box center [465, 217] width 11 height 11
click at [467, 314] on div "29" at bounding box center [462, 316] width 14 height 14
type input "29/08/25"
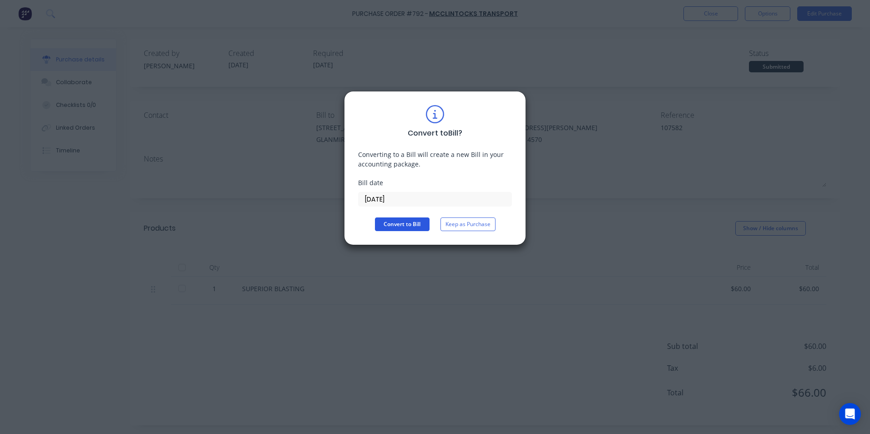
click at [398, 221] on button "Convert to Bill" at bounding box center [402, 224] width 55 height 14
type textarea "x"
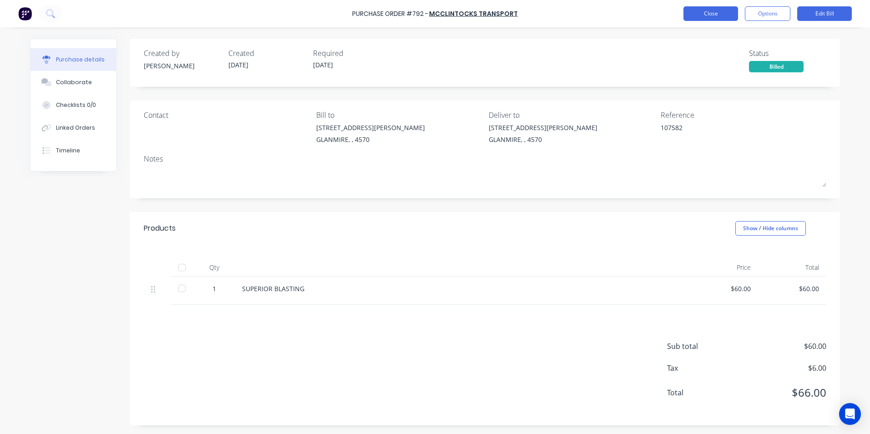
click at [712, 13] on button "Close" at bounding box center [710, 13] width 55 height 15
